Goal: Task Accomplishment & Management: Complete application form

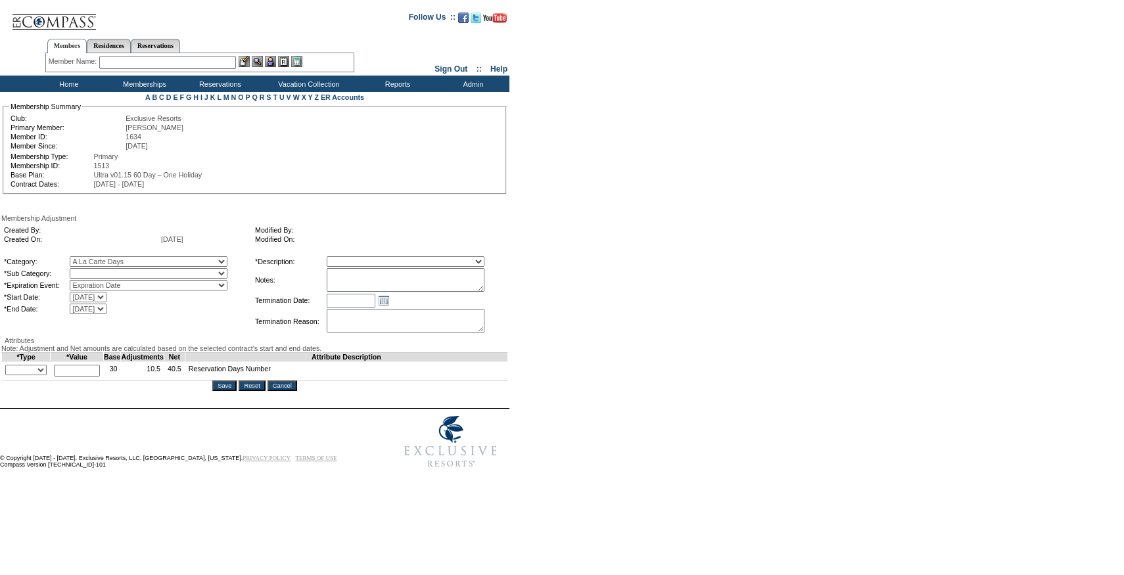
click at [221, 277] on select "A La Carte Days" at bounding box center [149, 273] width 158 height 11
select select "1067"
click at [97, 271] on select "A La Carte Days" at bounding box center [149, 273] width 158 height 11
click at [383, 266] on select "Membership/Transfer Fee Adjustment Membership Fee Adjustment Add-On Fee Adjustm…" at bounding box center [406, 261] width 158 height 11
select select "275"
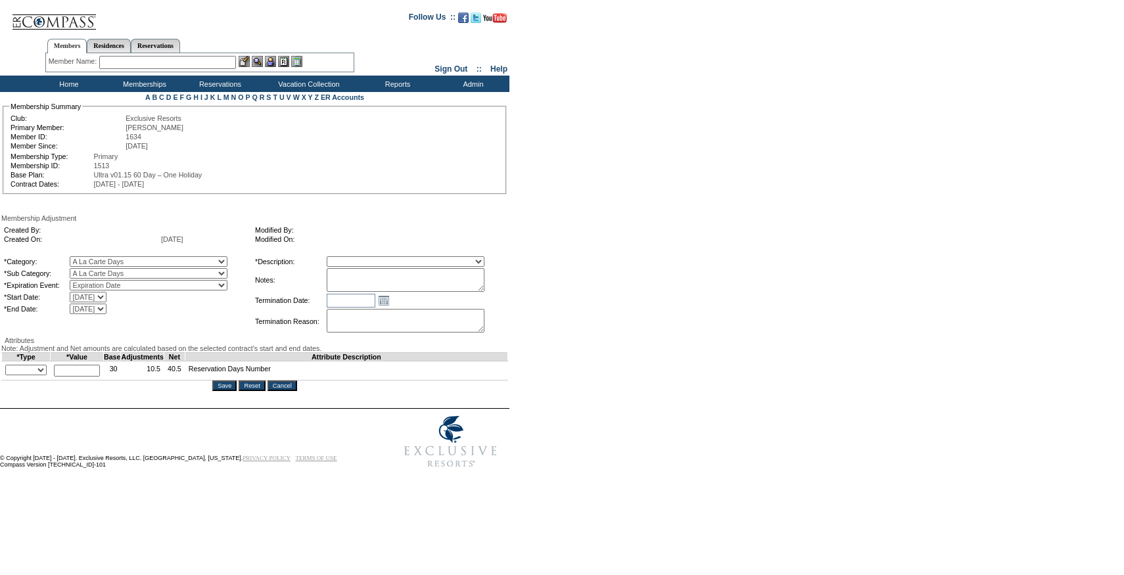
click at [351, 258] on select "Membership/Transfer Fee Adjustment Membership Fee Adjustment Add-On Fee Adjustm…" at bounding box center [406, 261] width 158 height 11
click at [381, 286] on textarea at bounding box center [406, 280] width 158 height 24
type textarea "Per Jen Erickson's email 9/30/25, adding 0.5 day to 25/26."
click at [74, 377] on input "text" at bounding box center [77, 371] width 46 height 12
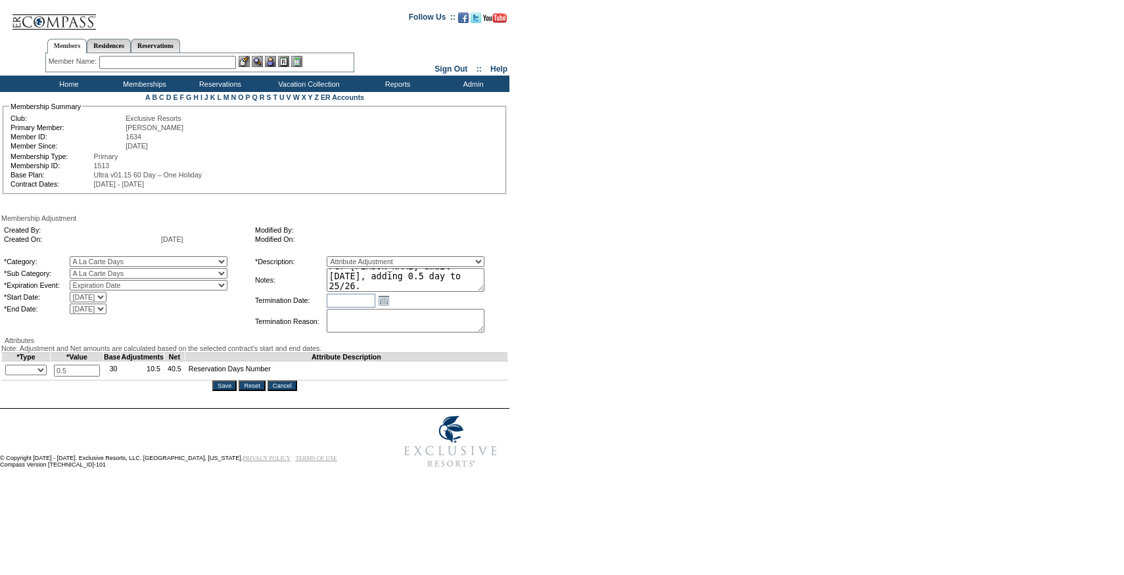
type input "0.5"
click at [28, 381] on td "+ - Override *" at bounding box center [26, 370] width 49 height 19
click at [28, 375] on select "+ - Override" at bounding box center [25, 370] width 41 height 11
select select "1"
click at [9, 375] on select "+ - Override" at bounding box center [25, 370] width 41 height 11
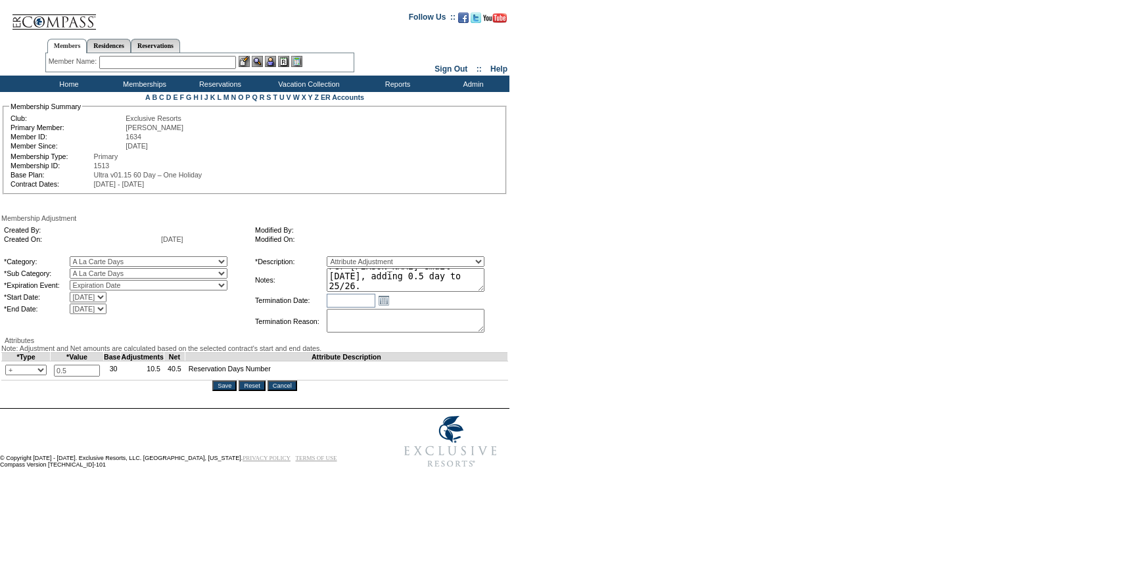
click at [443, 279] on textarea "Per Jen Erickson's email 9/30/25, adding 0.5 day to 25/26." at bounding box center [406, 280] width 158 height 24
click at [231, 391] on input "Save" at bounding box center [224, 386] width 24 height 11
click at [224, 391] on td "Membership Adjustment Created By: Created On: 9/30/2025 Modified By: Modified O…" at bounding box center [254, 302] width 507 height 177
click at [226, 391] on input "Save" at bounding box center [224, 386] width 24 height 11
click at [246, 355] on div "Membership Adjustment Created By: Created On: 9/30/2025 Modified By: Modified O…" at bounding box center [254, 302] width 507 height 177
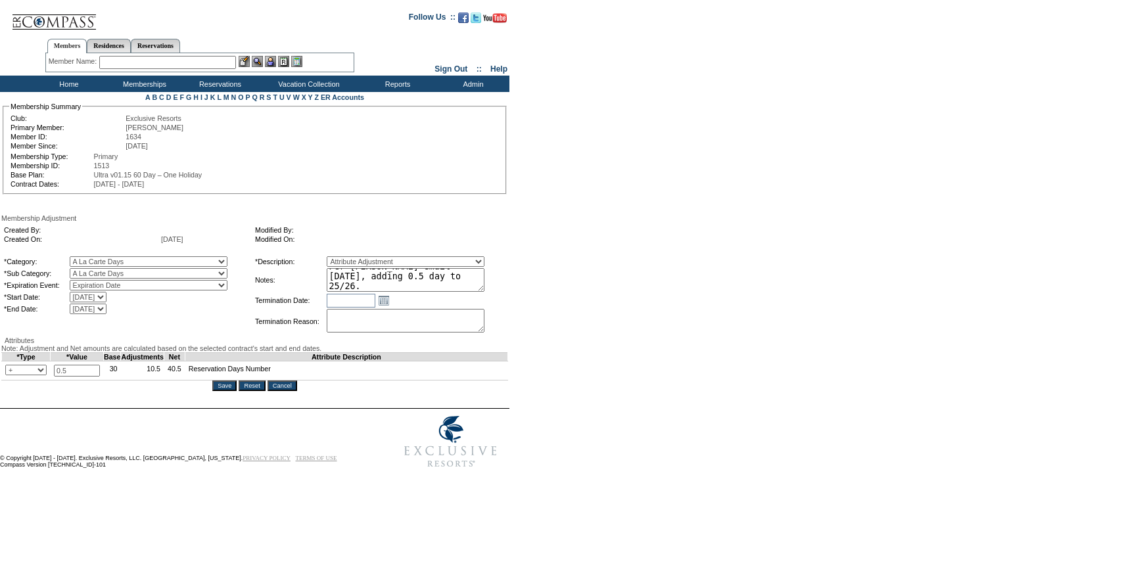
click at [231, 391] on input "Save" at bounding box center [224, 386] width 24 height 11
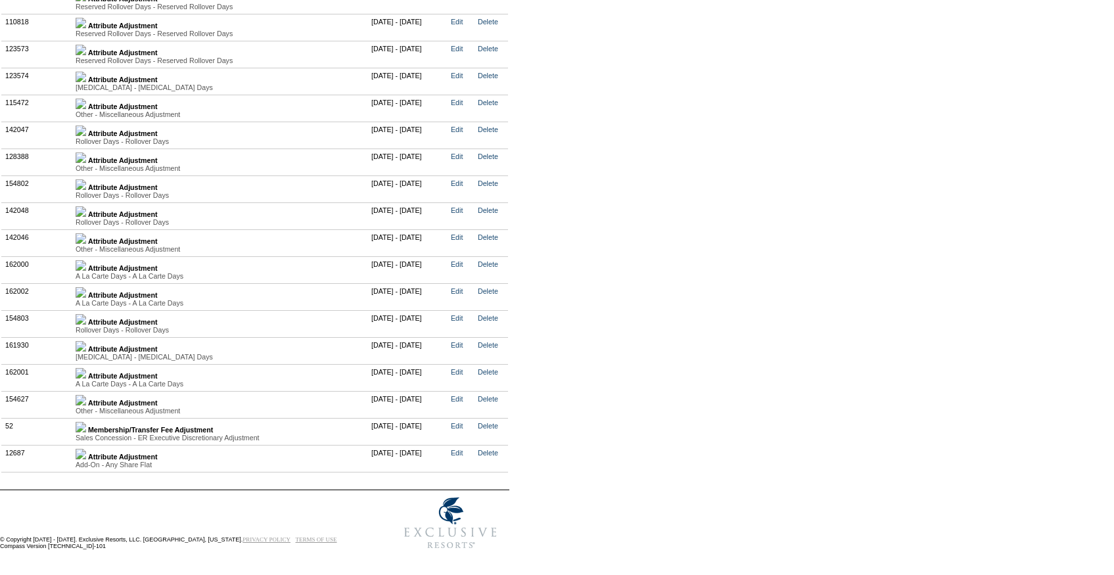
scroll to position [3359, 0]
click at [86, 375] on img at bounding box center [81, 373] width 11 height 11
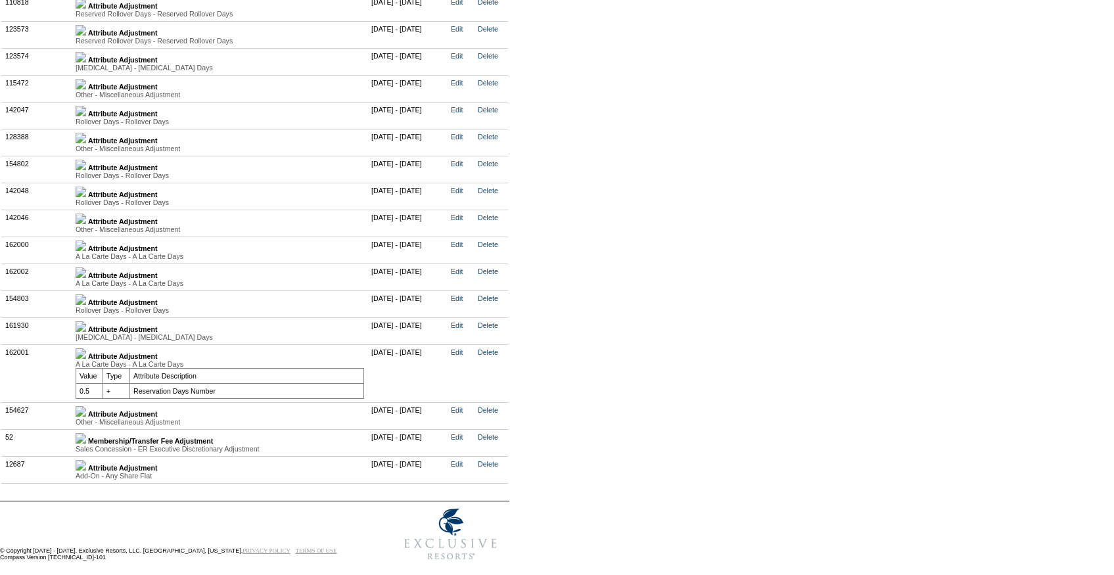
click at [86, 278] on img at bounding box center [81, 273] width 11 height 11
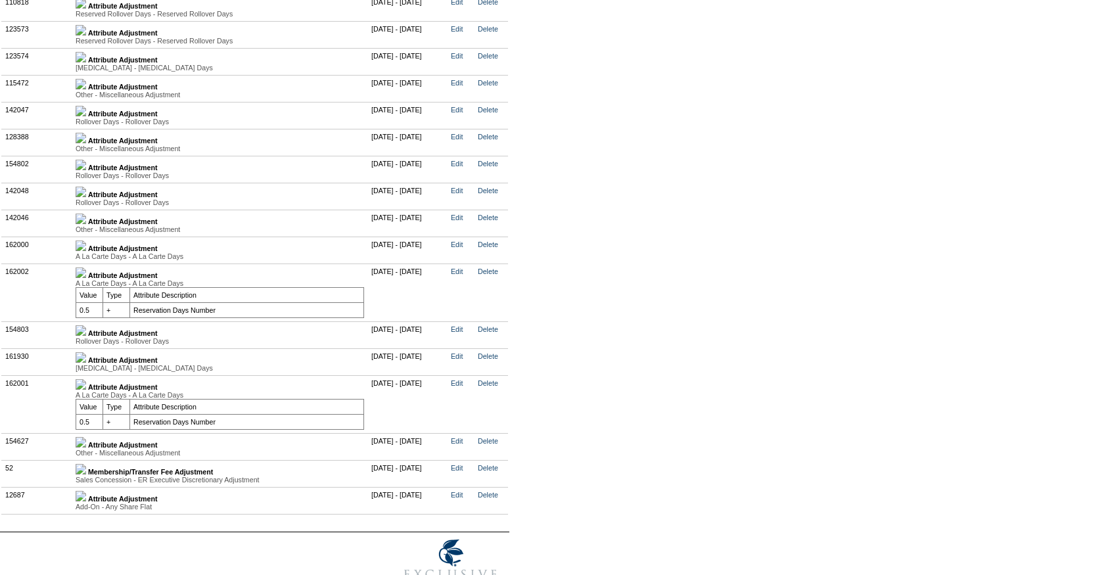
click at [86, 251] on img at bounding box center [81, 246] width 11 height 11
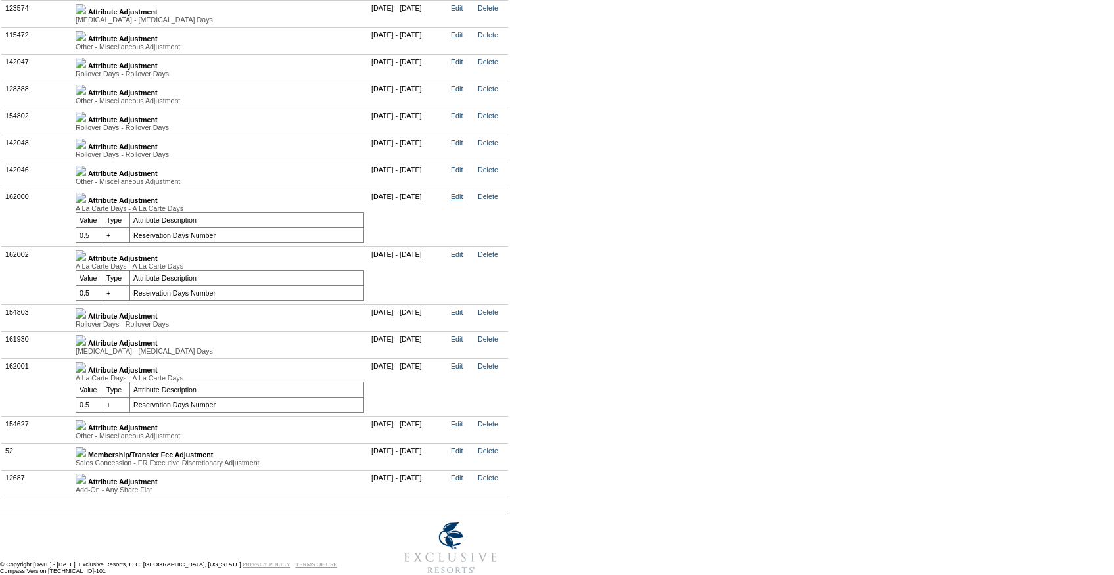
scroll to position [3419, 0]
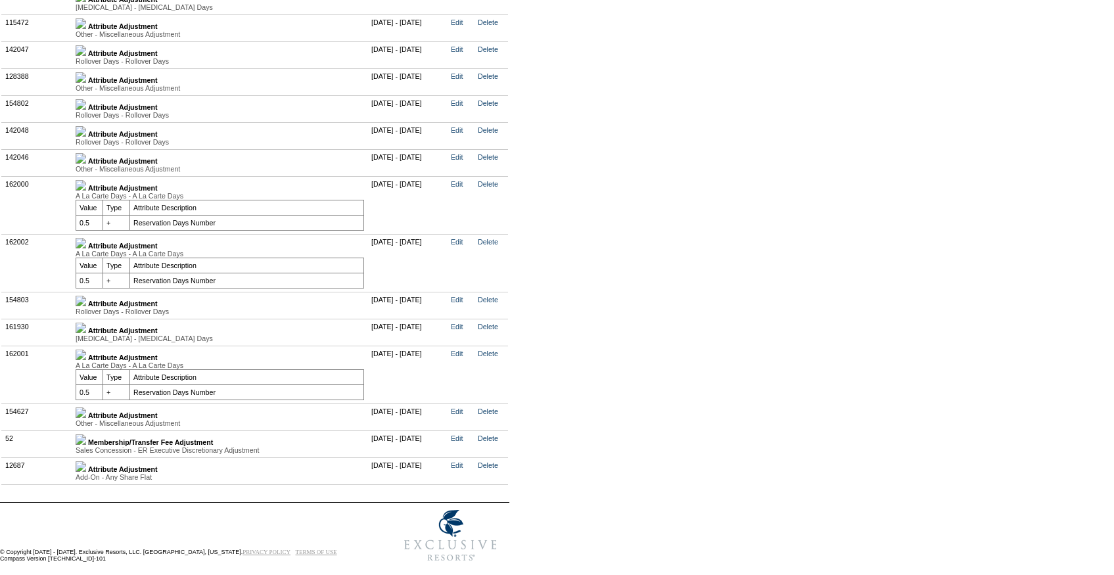
click at [475, 217] on td "Edit" at bounding box center [461, 205] width 27 height 58
click at [463, 188] on link "Edit" at bounding box center [457, 184] width 12 height 8
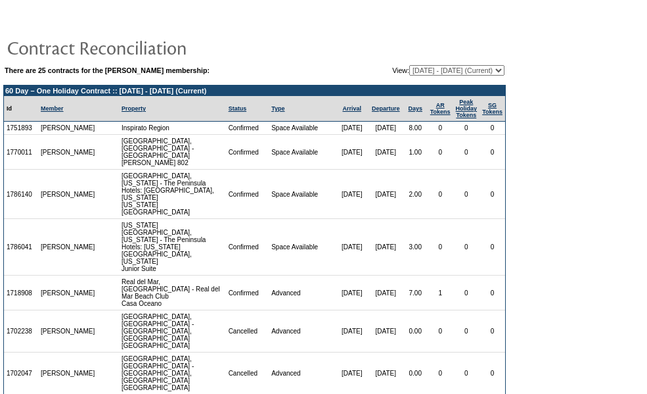
click at [446, 80] on td "There are 25 contracts for the Derek Benham membership: View: 02/10/04 - 02/28/…" at bounding box center [254, 333] width 503 height 538
click at [446, 72] on select "02/10/04 - 02/28/05 03/01/05 - 02/28/06 03/01/06 - 02/28/07 03/01/07 - 02/29/08…" at bounding box center [456, 70] width 95 height 11
click at [409, 65] on select "02/10/04 - 02/28/05 03/01/05 - 02/28/06 03/01/06 - 02/28/07 03/01/07 - 02/29/08…" at bounding box center [456, 70] width 95 height 11
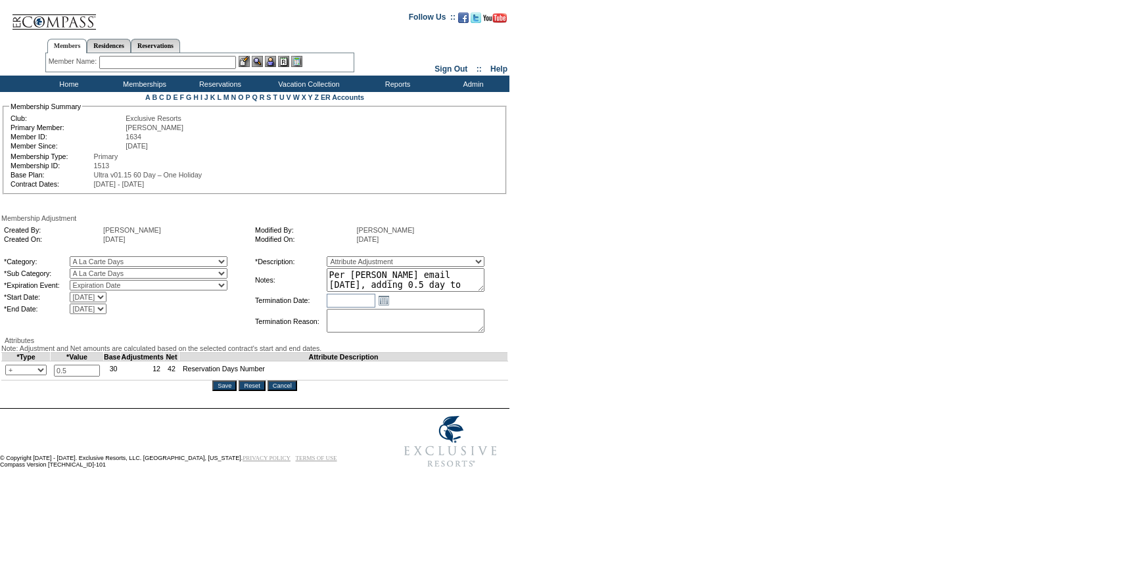
click at [296, 391] on input "Cancel" at bounding box center [283, 386] width 30 height 11
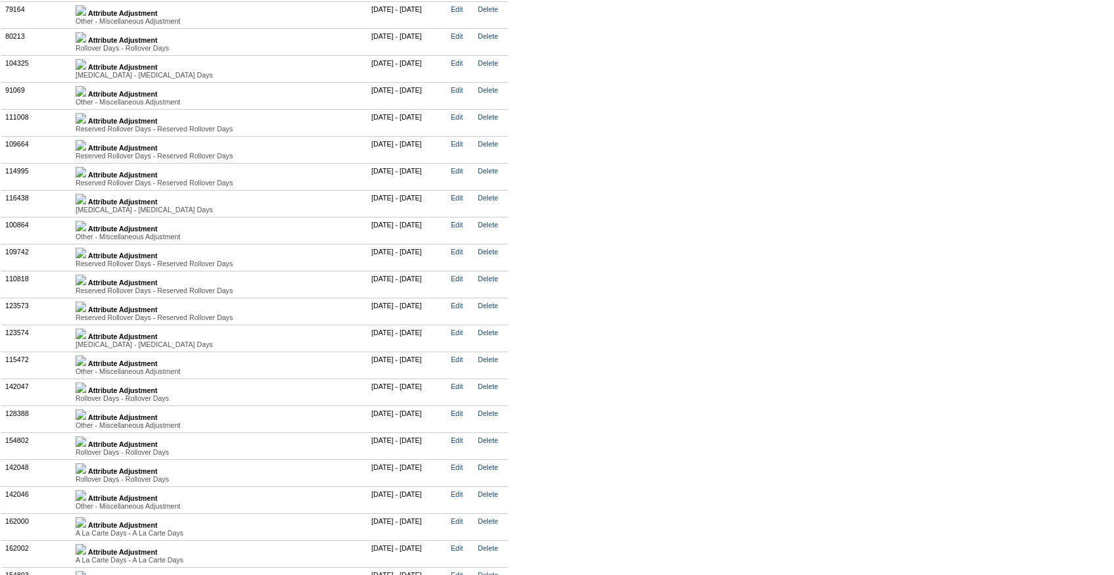
scroll to position [3312, 0]
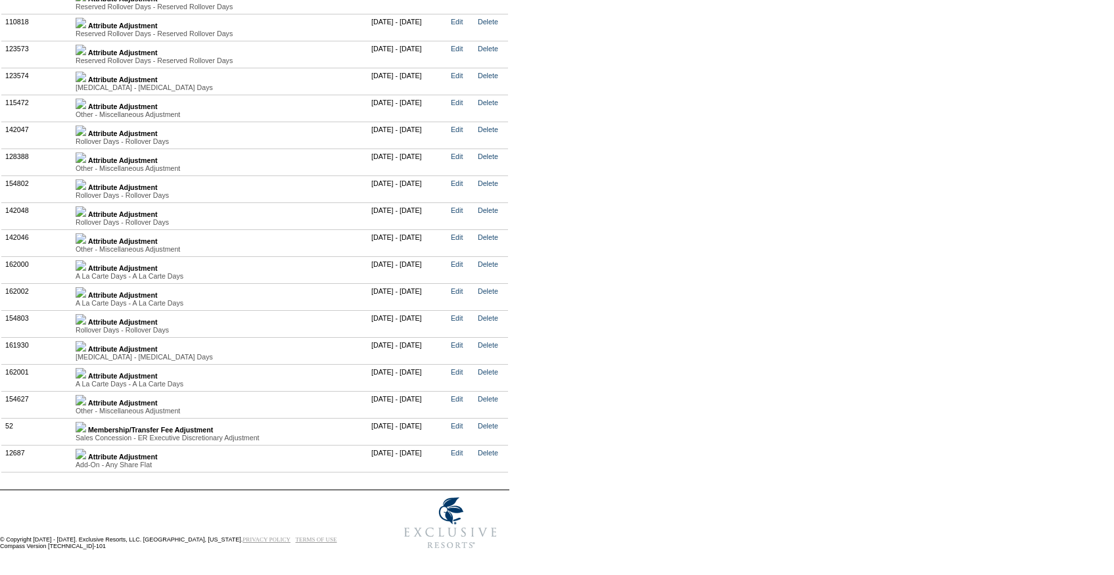
click at [86, 298] on img at bounding box center [81, 292] width 11 height 11
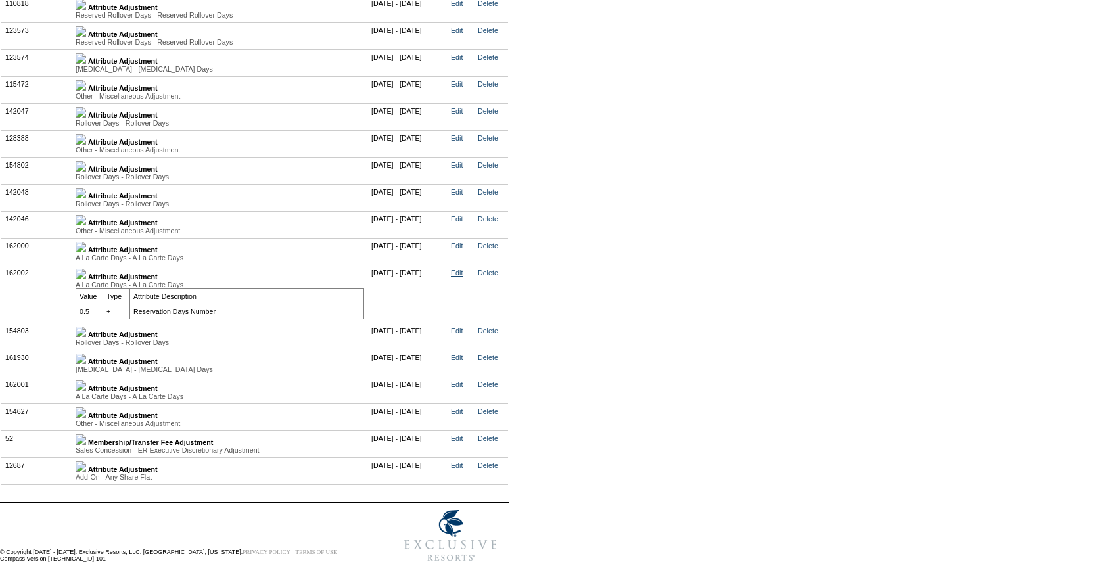
click at [463, 277] on link "Edit" at bounding box center [457, 273] width 12 height 8
